Goal: Subscribe to service/newsletter

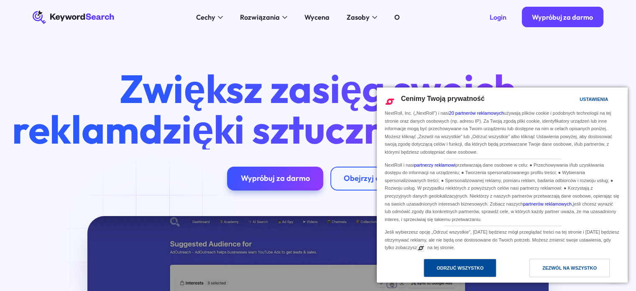
drag, startPoint x: 0, startPoint y: 0, endPoint x: 473, endPoint y: 271, distance: 545.1
click at [473, 271] on div "Odrzuć wszystko" at bounding box center [460, 267] width 47 height 9
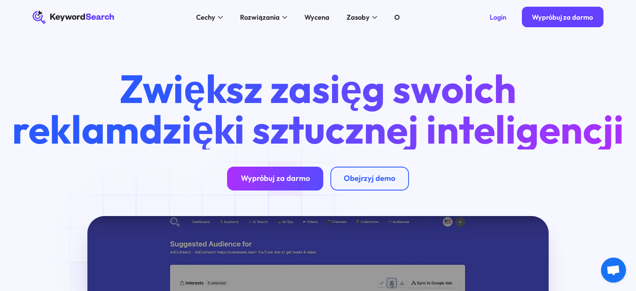
click at [278, 183] on font "Wypróbuj za darmo" at bounding box center [275, 178] width 69 height 10
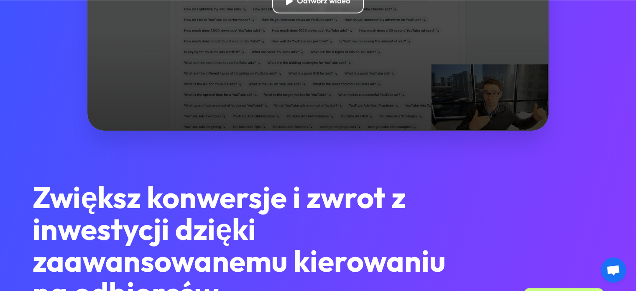
scroll to position [502, 0]
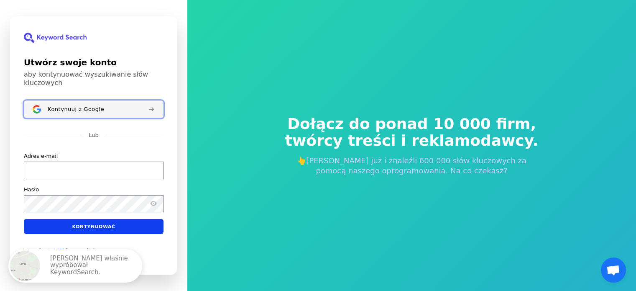
click at [91, 107] on font "Kontynuuj z Google" at bounding box center [76, 109] width 56 height 6
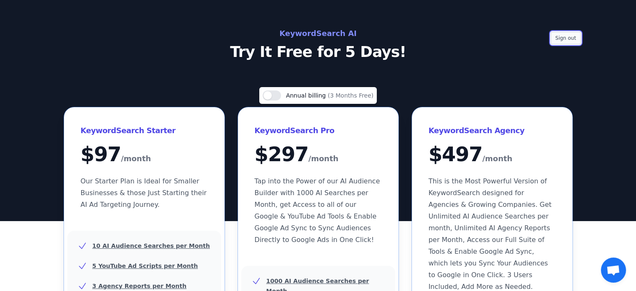
click at [565, 35] on button "Sign out" at bounding box center [566, 38] width 30 height 13
